Goal: Transaction & Acquisition: Purchase product/service

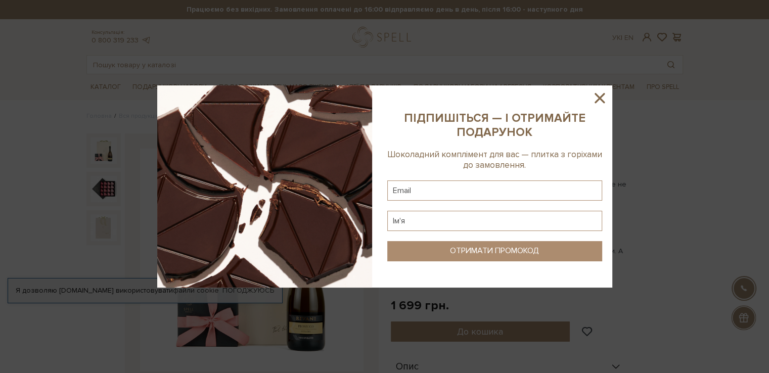
click at [600, 96] on icon at bounding box center [599, 98] width 17 height 17
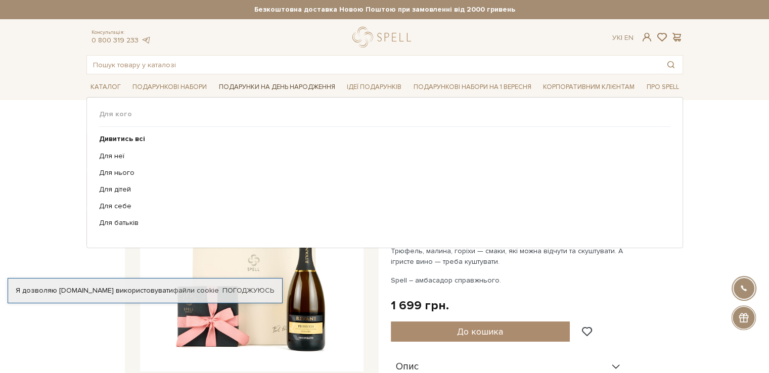
click at [287, 88] on link "Подарунки на День народження" at bounding box center [277, 87] width 124 height 16
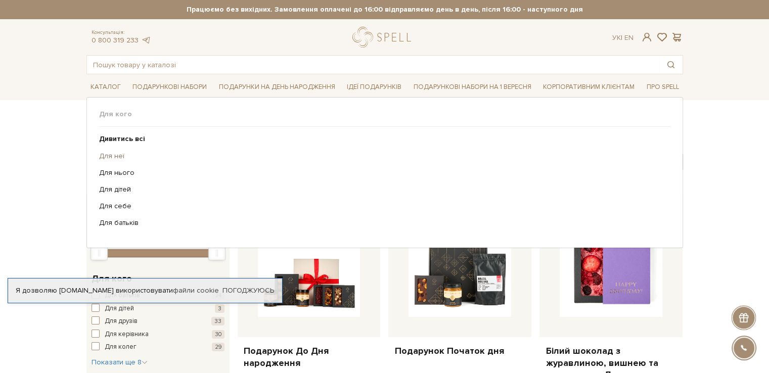
click at [113, 154] on link "Для неї" at bounding box center [381, 156] width 564 height 9
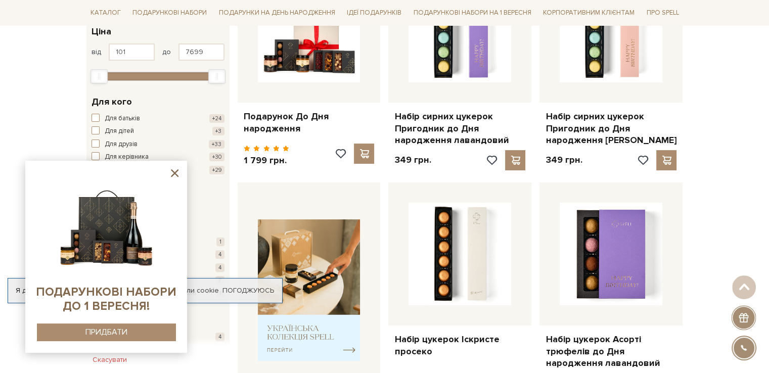
scroll to position [253, 0]
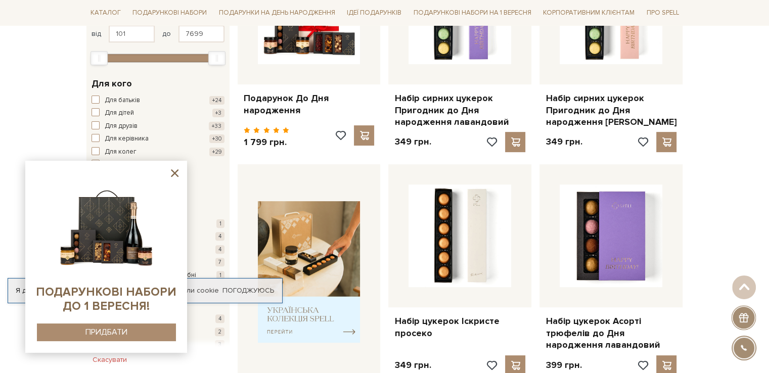
click at [178, 175] on icon at bounding box center [174, 173] width 13 height 13
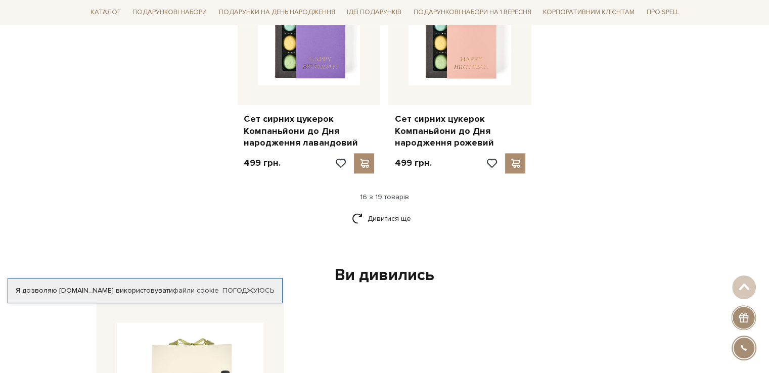
scroll to position [1366, 0]
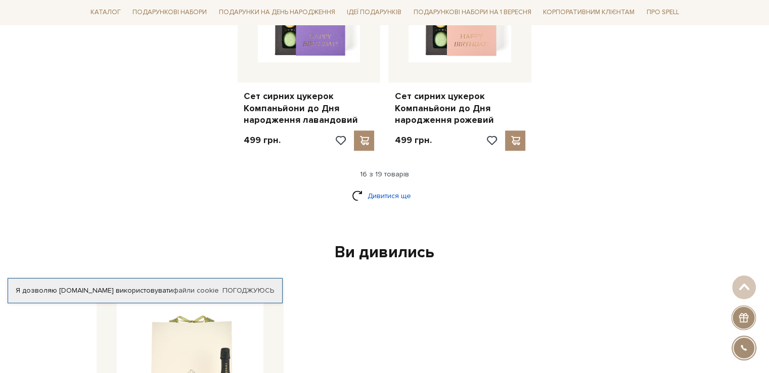
click at [386, 187] on link "Дивитися ще" at bounding box center [385, 196] width 66 height 18
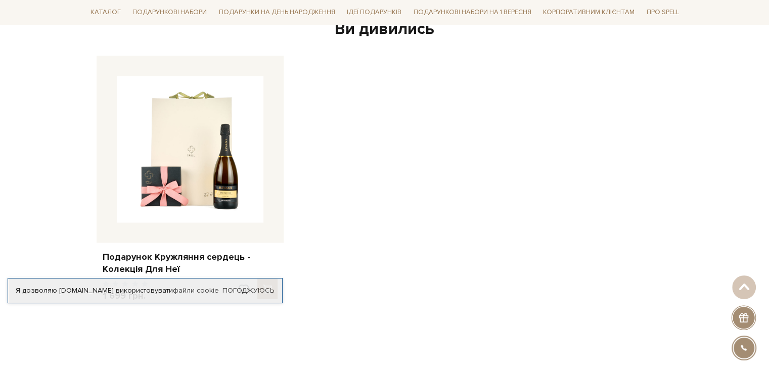
scroll to position [1770, 0]
